Goal: Navigation & Orientation: Find specific page/section

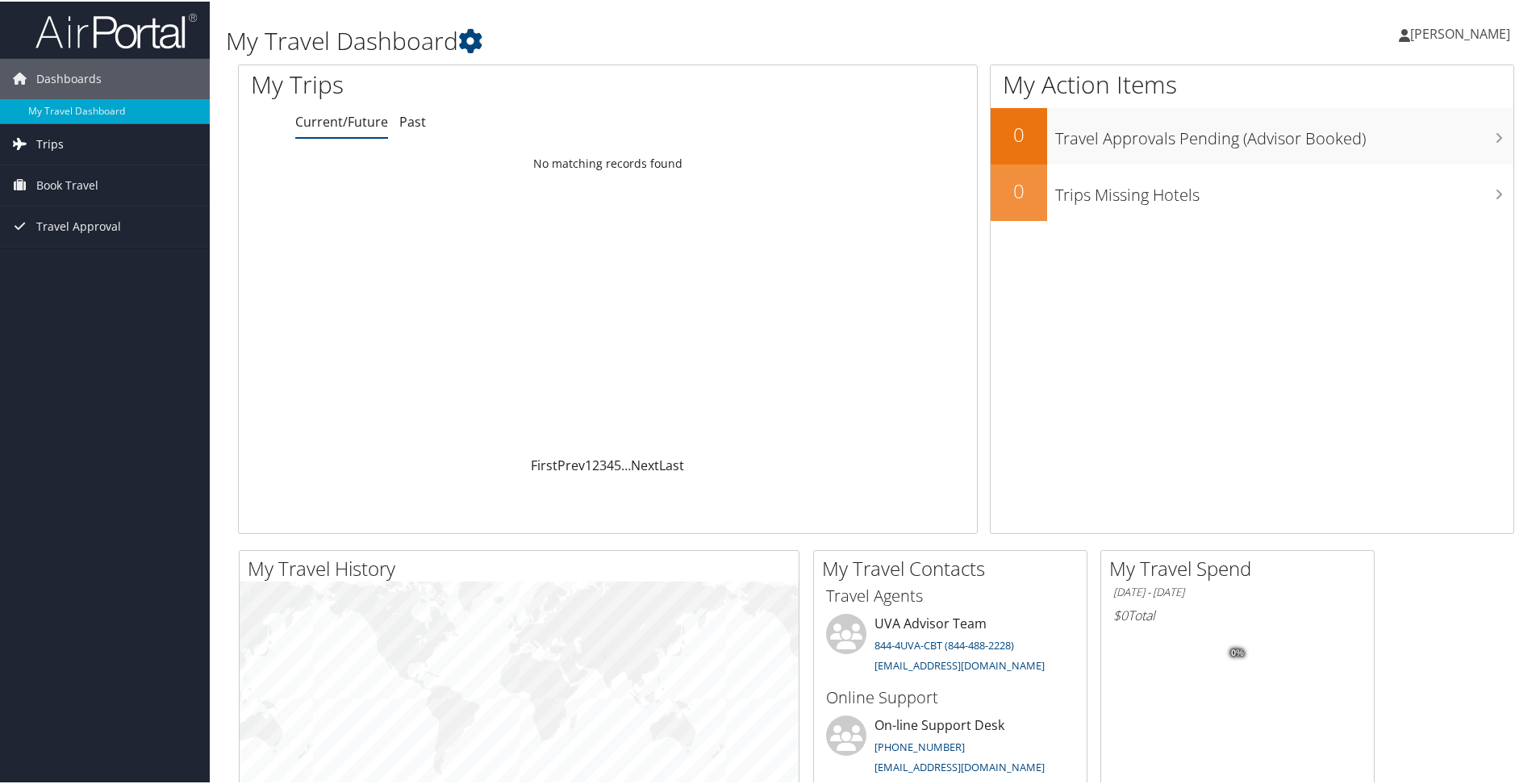
click at [47, 151] on span "Trips" at bounding box center [50, 143] width 27 height 41
click at [50, 174] on link "Current/Future Trips" at bounding box center [105, 175] width 210 height 24
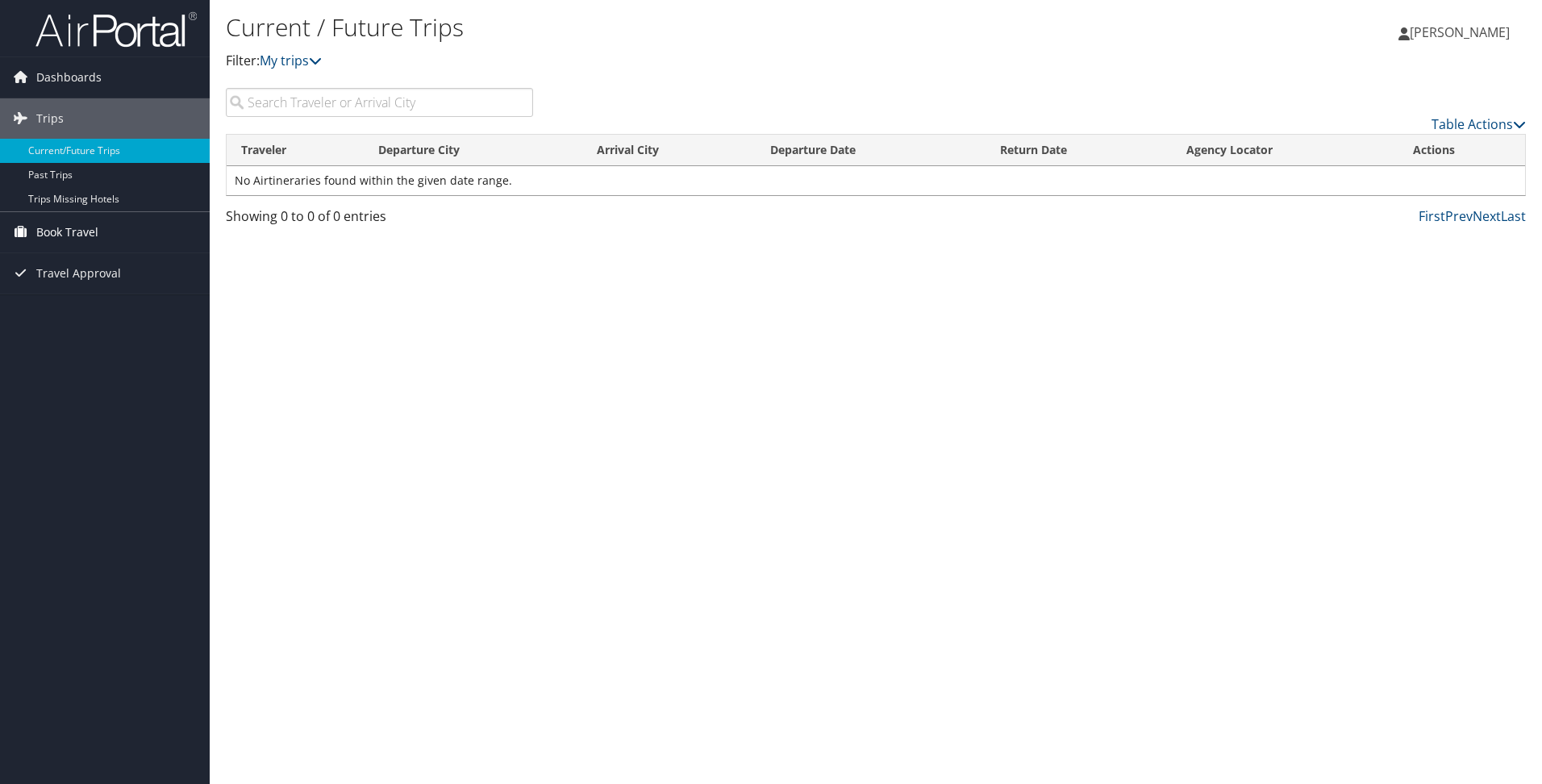
click at [63, 227] on span "Book Travel" at bounding box center [67, 232] width 62 height 41
click at [66, 338] on span "Travel Approval" at bounding box center [79, 346] width 85 height 41
